Goal: Check status

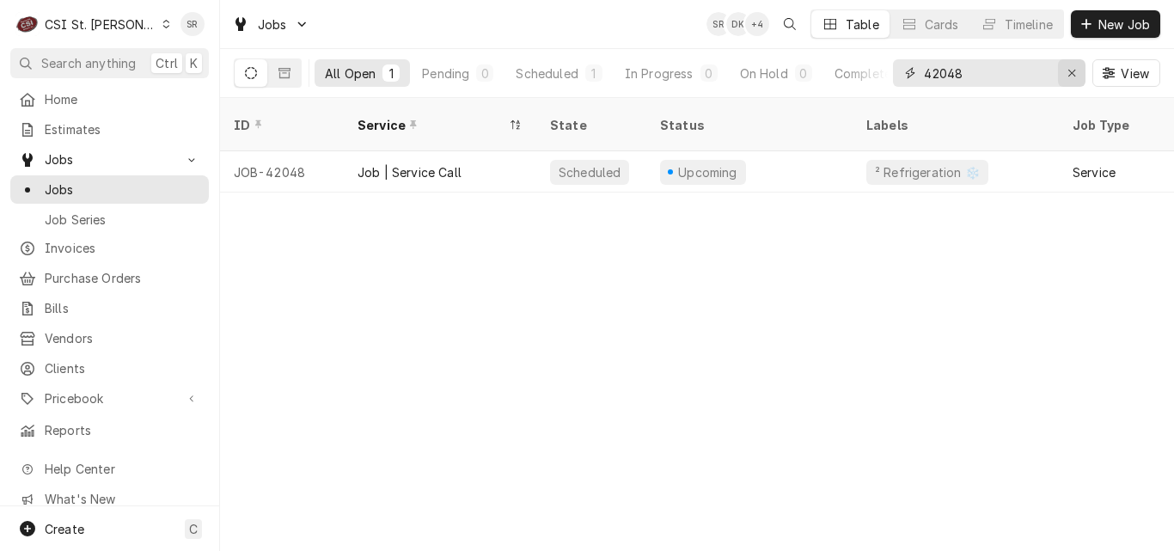
click at [1069, 71] on icon "Erase input" at bounding box center [1071, 73] width 7 height 7
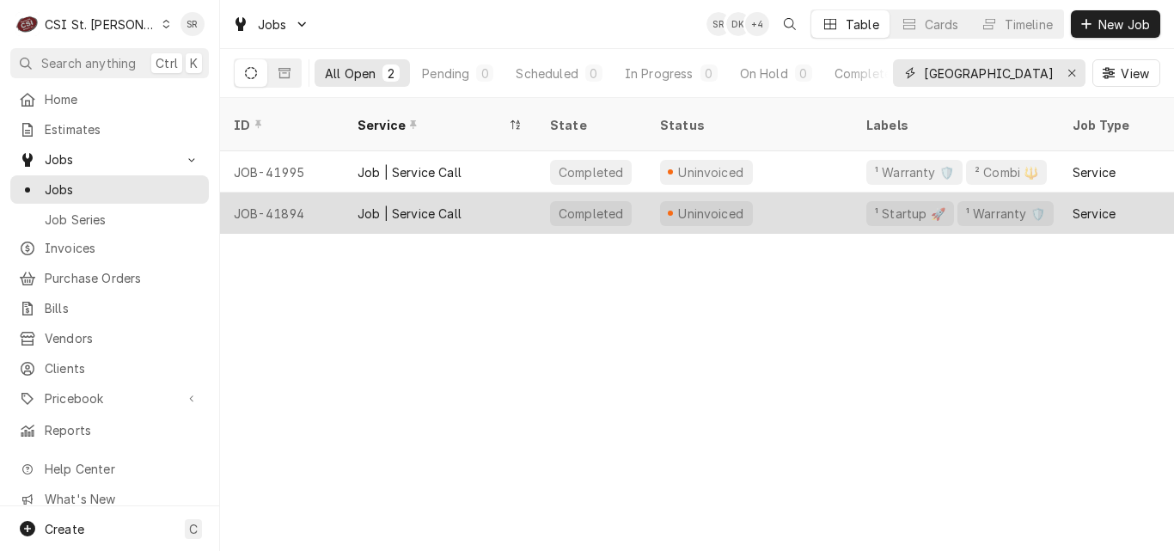
type input "north elementary"
click at [474, 201] on div "Job | Service Call" at bounding box center [440, 213] width 193 height 41
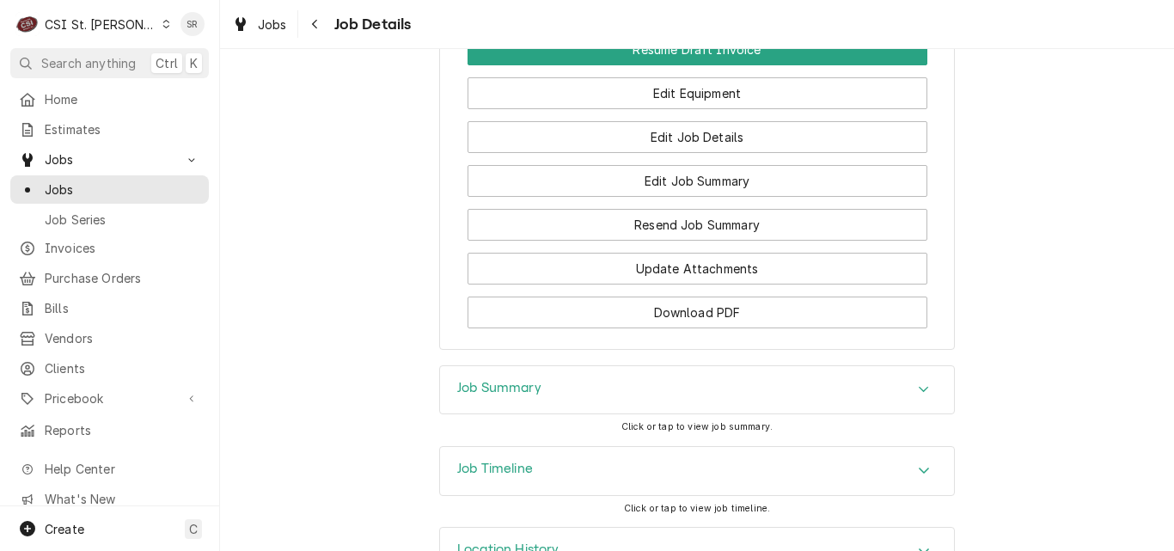
scroll to position [2399, 0]
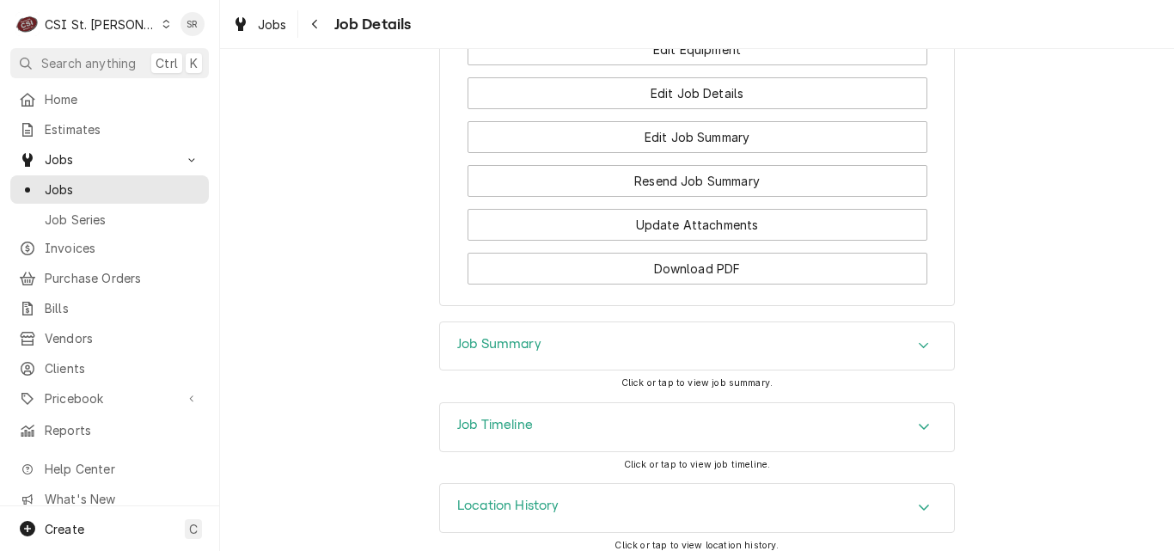
click at [506, 336] on h3 "Job Summary" at bounding box center [499, 344] width 84 height 16
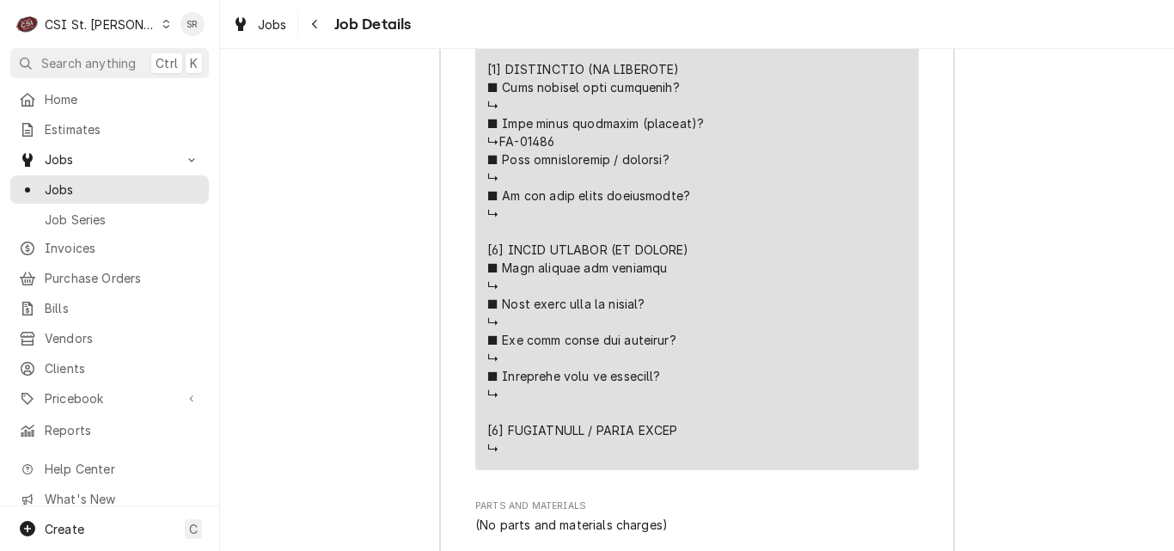
scroll to position [4290, 0]
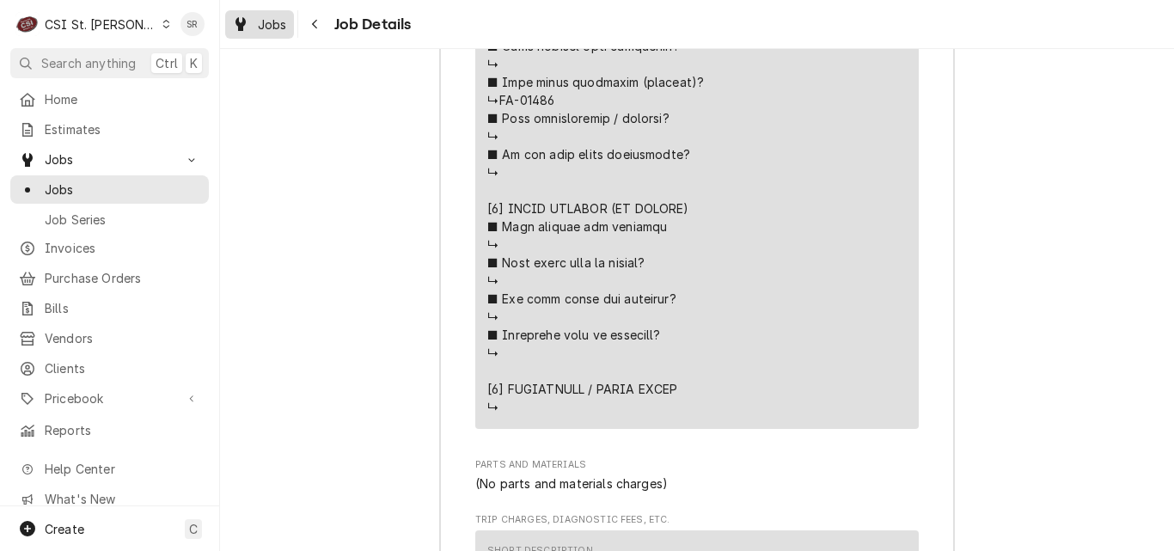
click at [267, 28] on span "Jobs" at bounding box center [272, 24] width 29 height 18
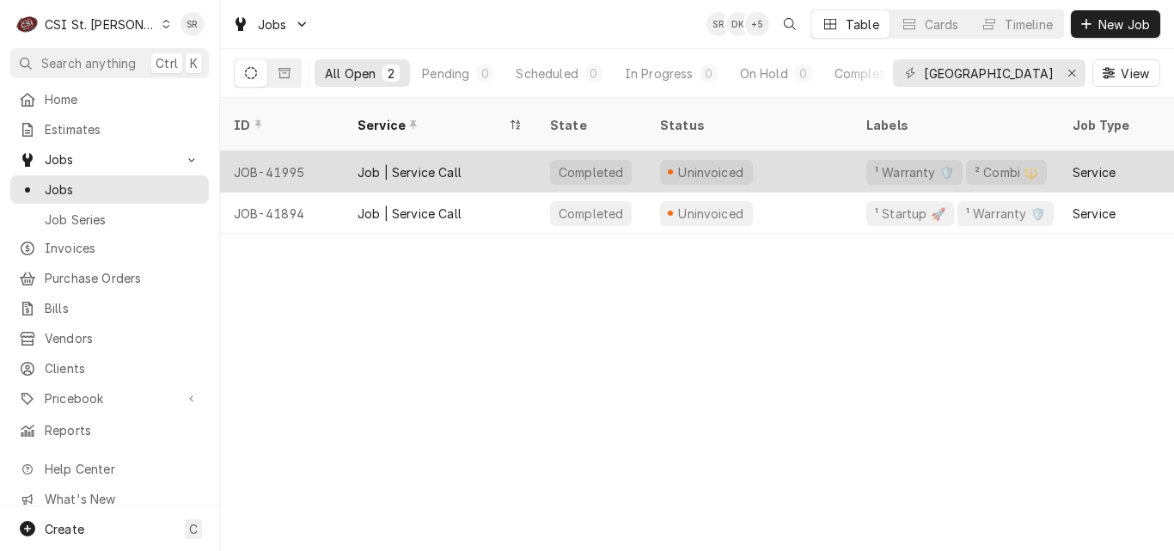
click at [475, 155] on div "Job | Service Call" at bounding box center [440, 171] width 193 height 41
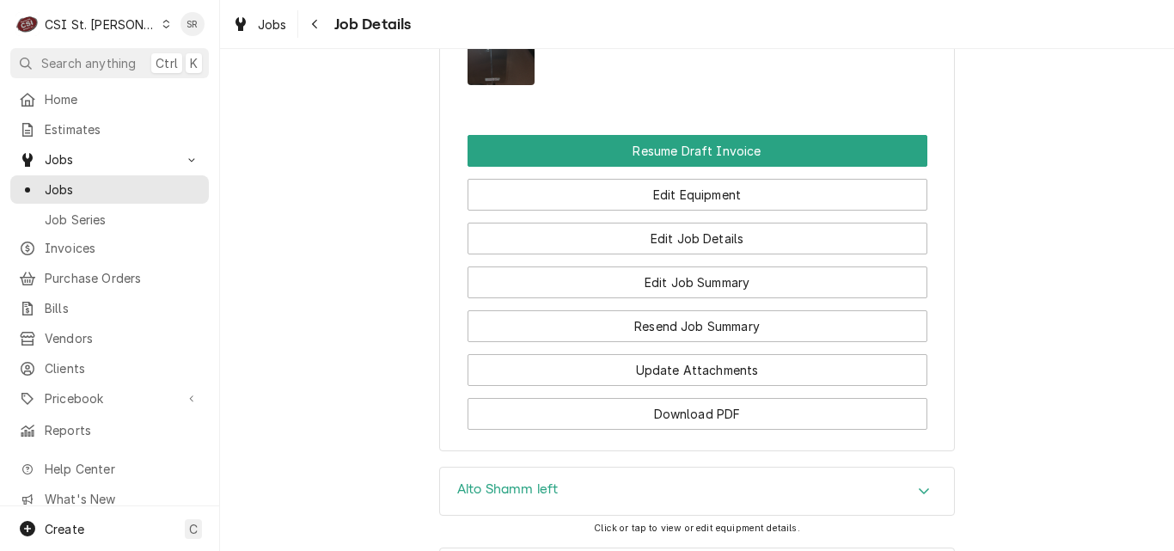
scroll to position [2200, 0]
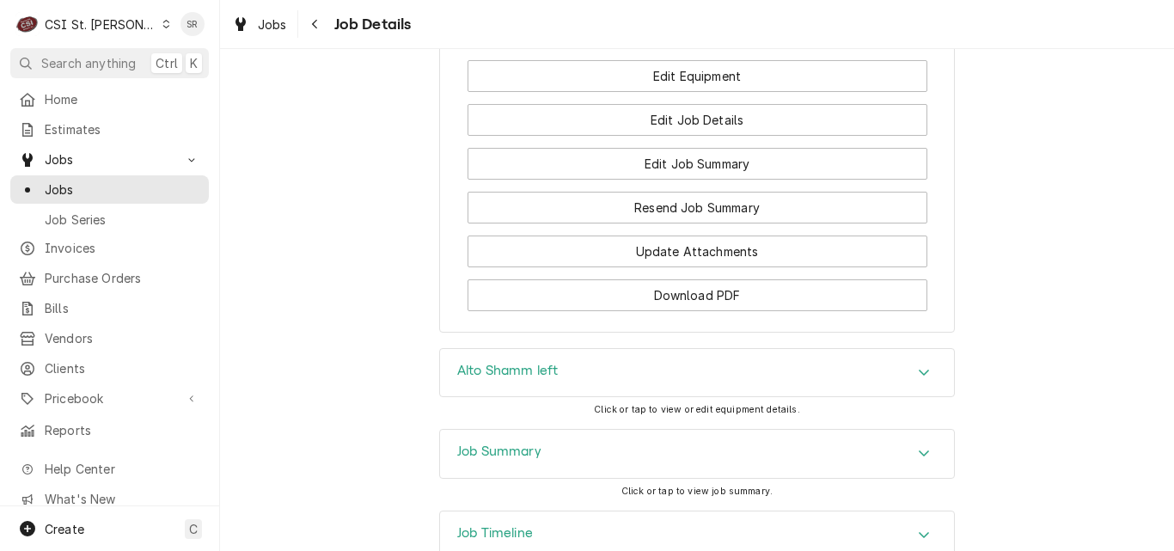
click at [517, 430] on div "Job Summary" at bounding box center [697, 454] width 514 height 48
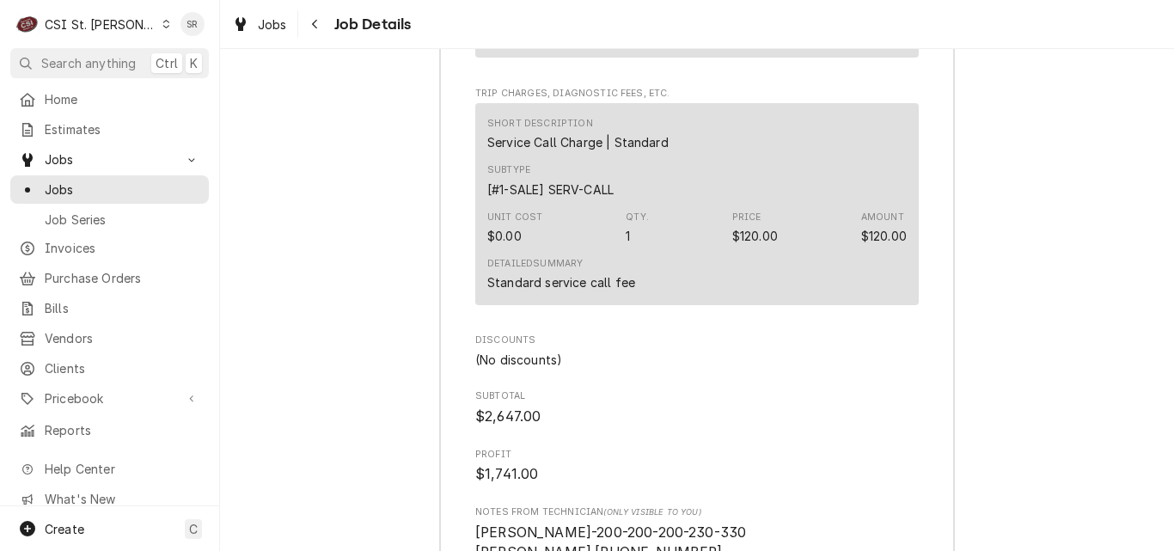
scroll to position [4847, 0]
click at [695, 406] on span "$2,647.00" at bounding box center [696, 416] width 443 height 21
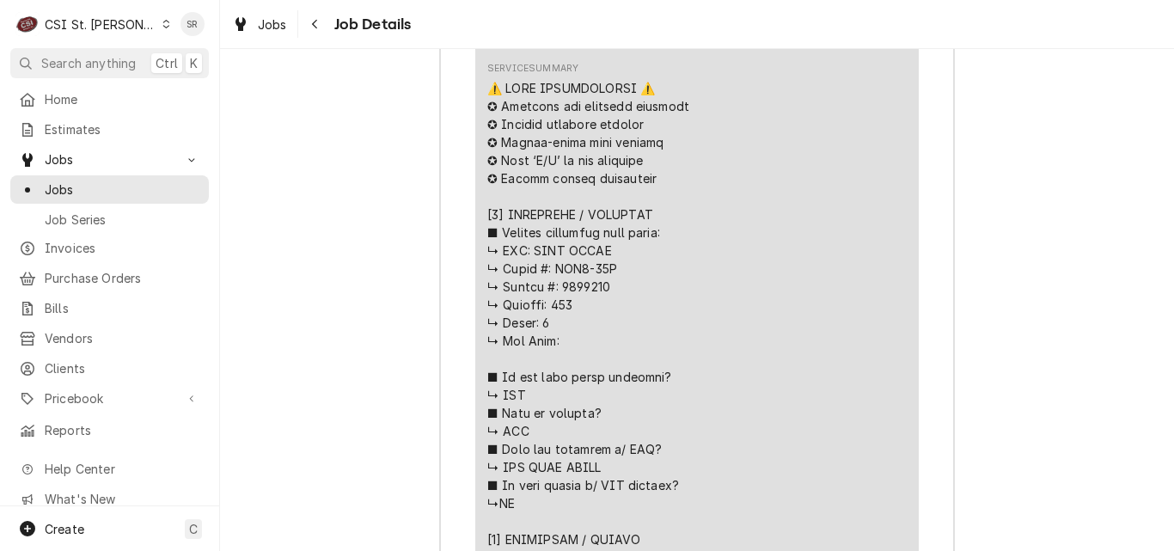
scroll to position [3128, 0]
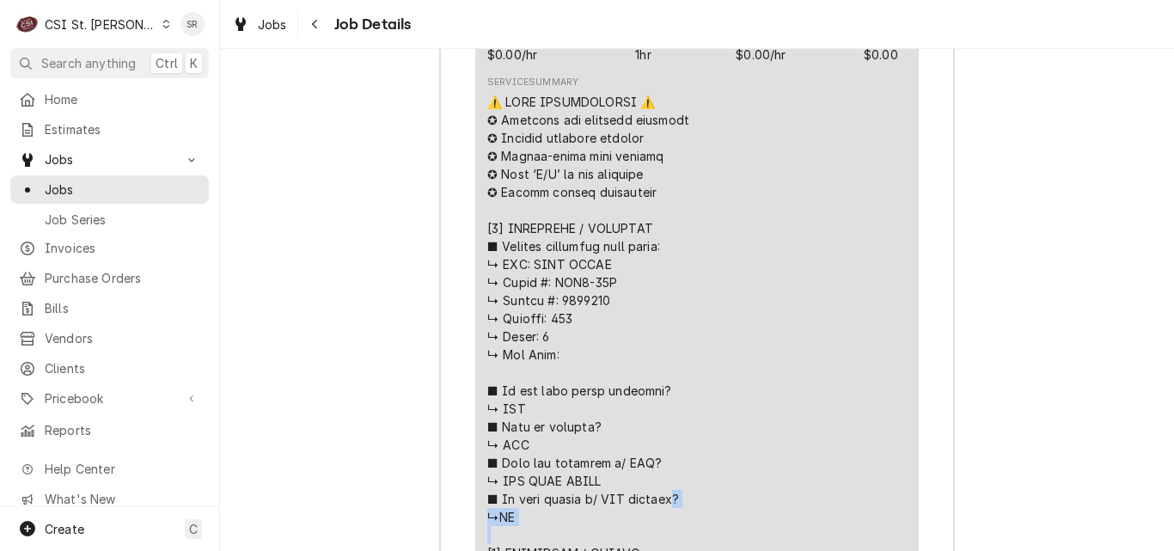
drag, startPoint x: 612, startPoint y: 253, endPoint x: 547, endPoint y: 254, distance: 64.5
copy div "? ↳NO"
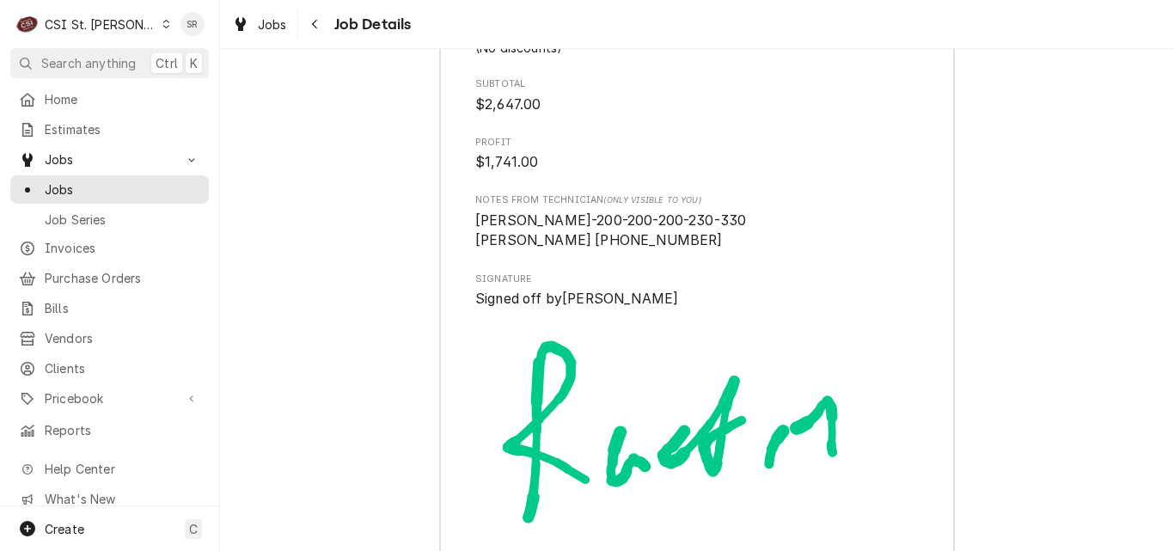
scroll to position [5156, 0]
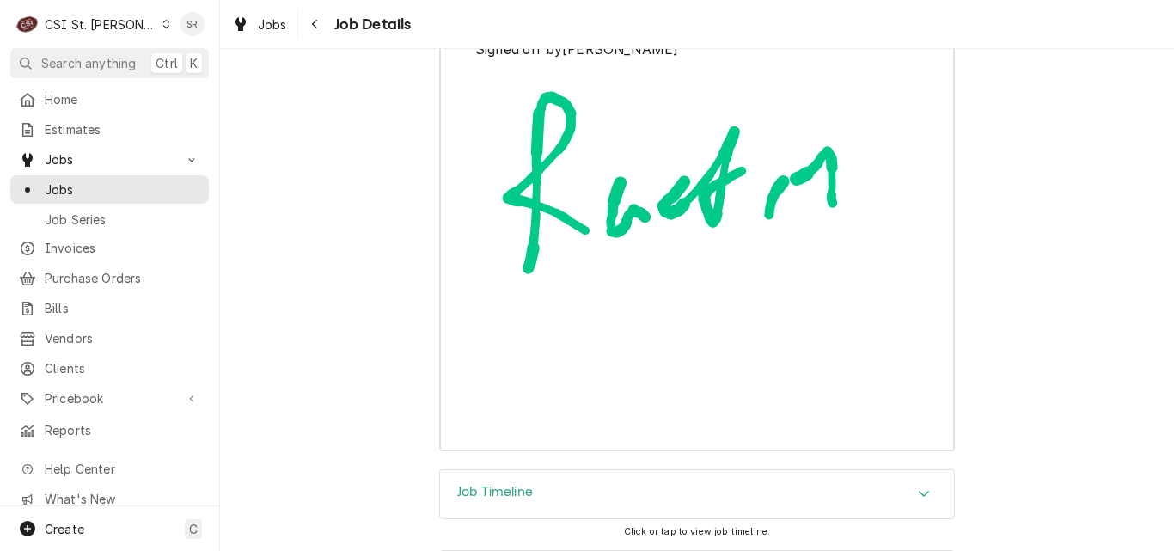
scroll to position [5441, 0]
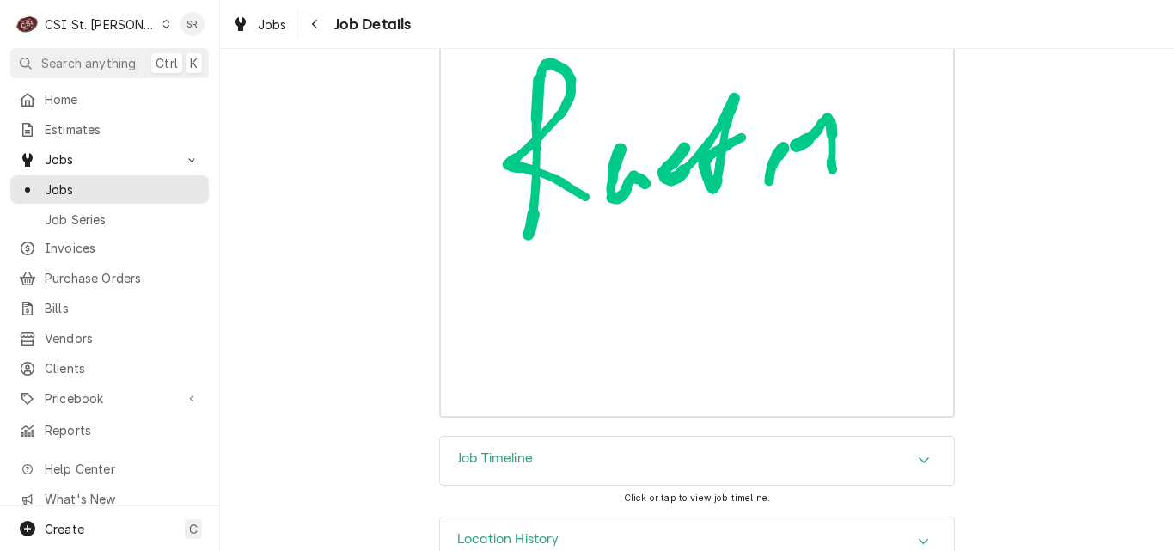
click at [537, 437] on div "Job Timeline" at bounding box center [697, 461] width 514 height 48
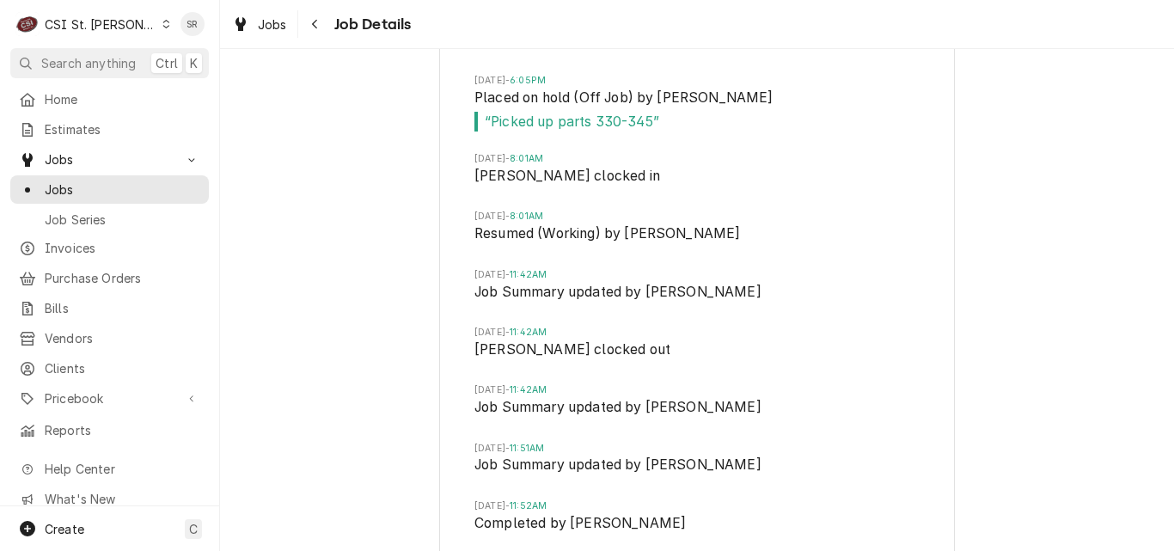
scroll to position [6859, 0]
